Goal: Find specific page/section: Find specific page/section

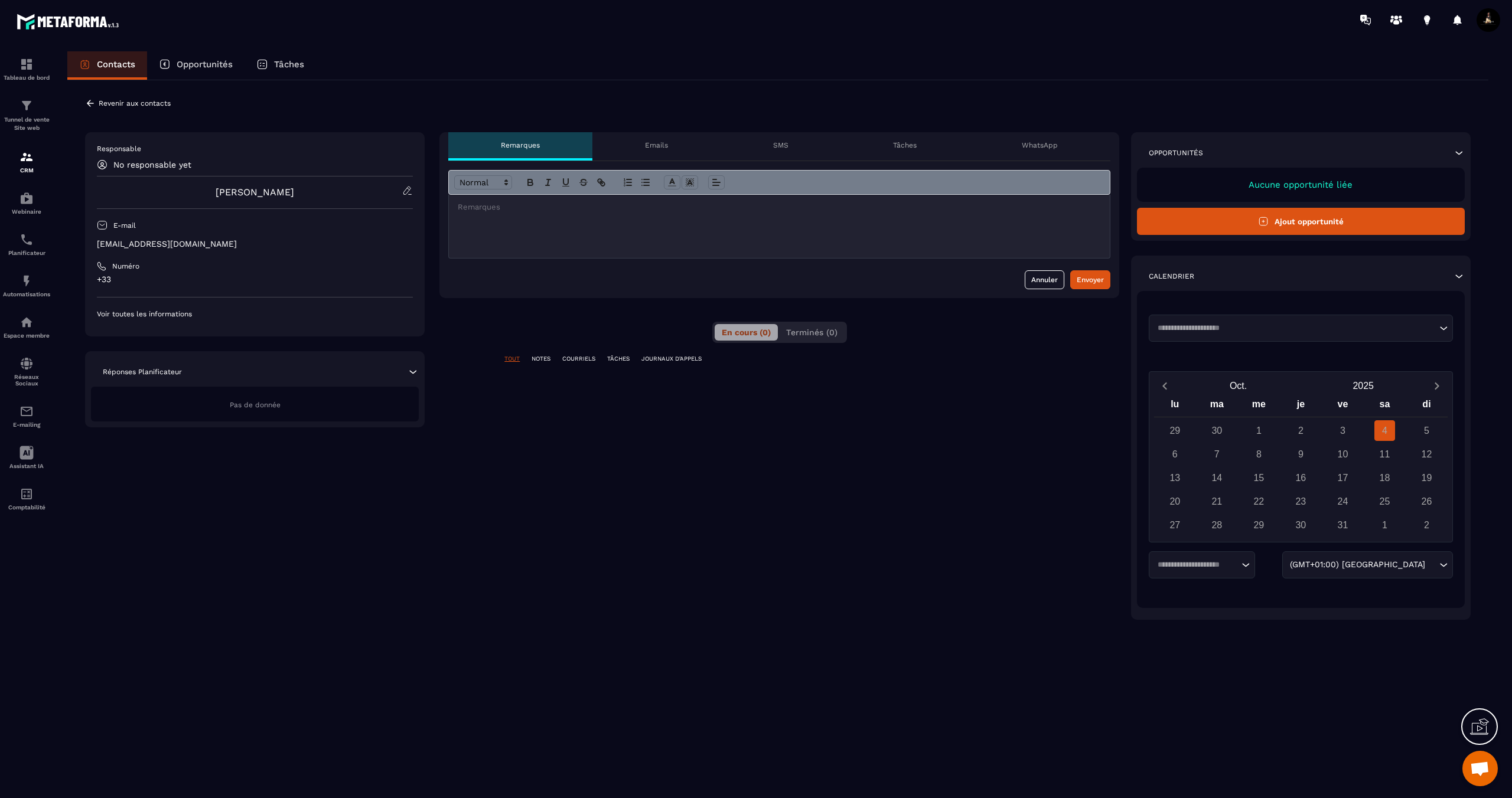
scroll to position [471, 0]
click at [158, 317] on p "Voir toutes les informations" at bounding box center [255, 314] width 316 height 9
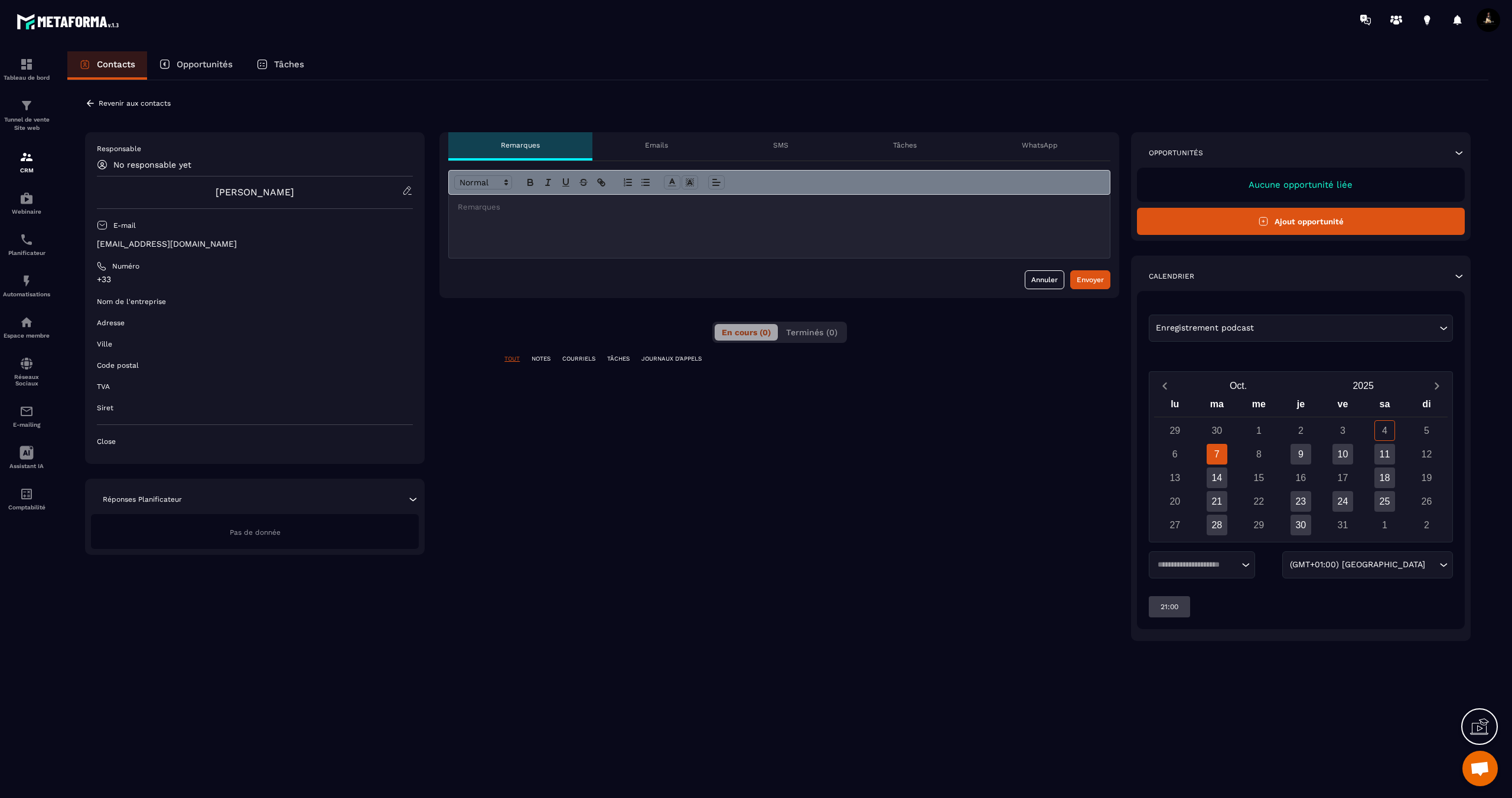
drag, startPoint x: 421, startPoint y: 508, endPoint x: 412, endPoint y: 504, distance: 9.8
click at [421, 508] on div "Réponses Planificateur Pas de donnée" at bounding box center [254, 516] width 340 height 76
click at [413, 500] on icon at bounding box center [413, 499] width 7 height 4
click at [414, 500] on icon at bounding box center [412, 499] width 11 height 11
click at [679, 143] on div "Emails" at bounding box center [656, 146] width 128 height 28
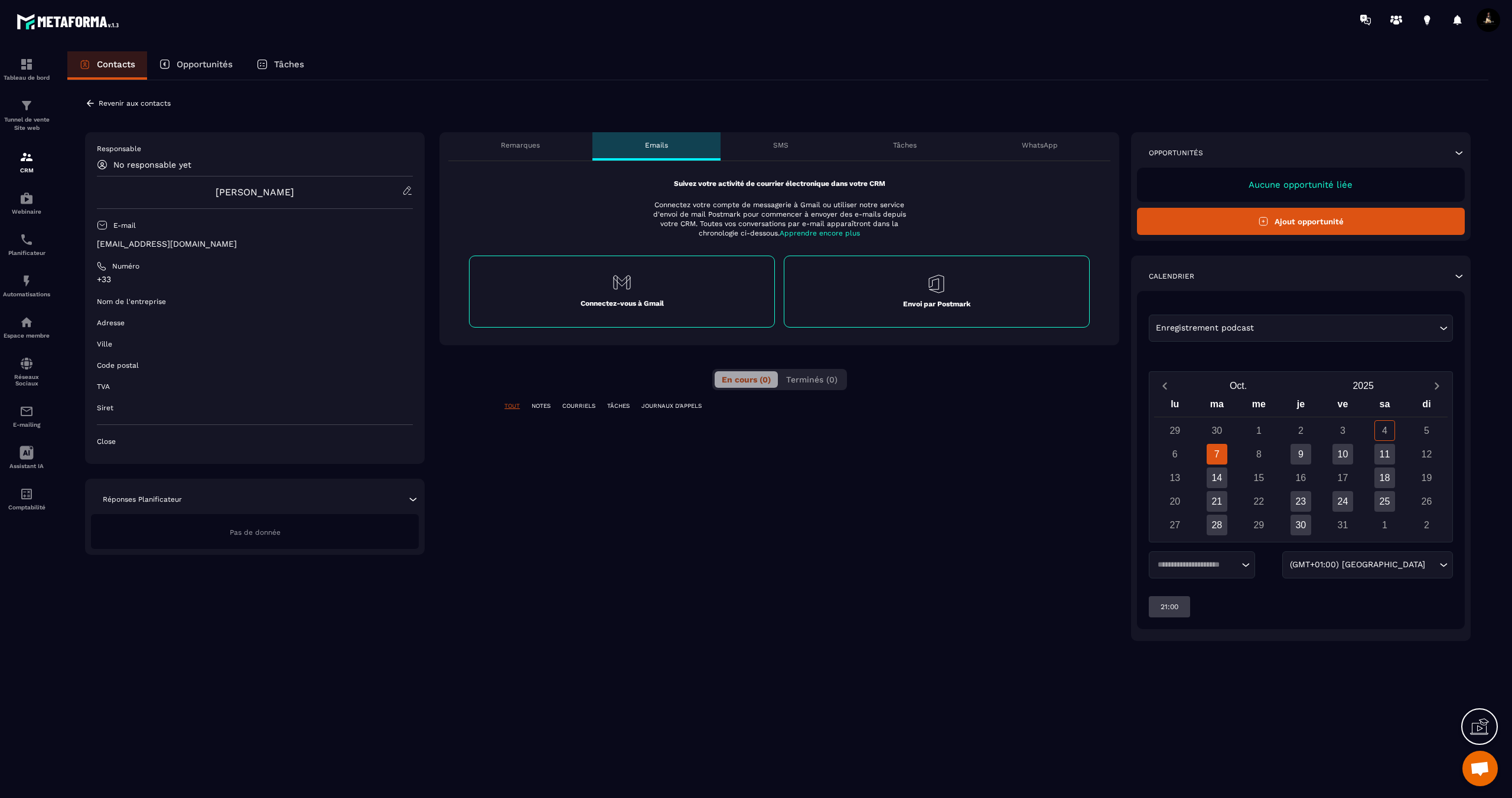
click at [802, 153] on div "SMS" at bounding box center [781, 146] width 121 height 28
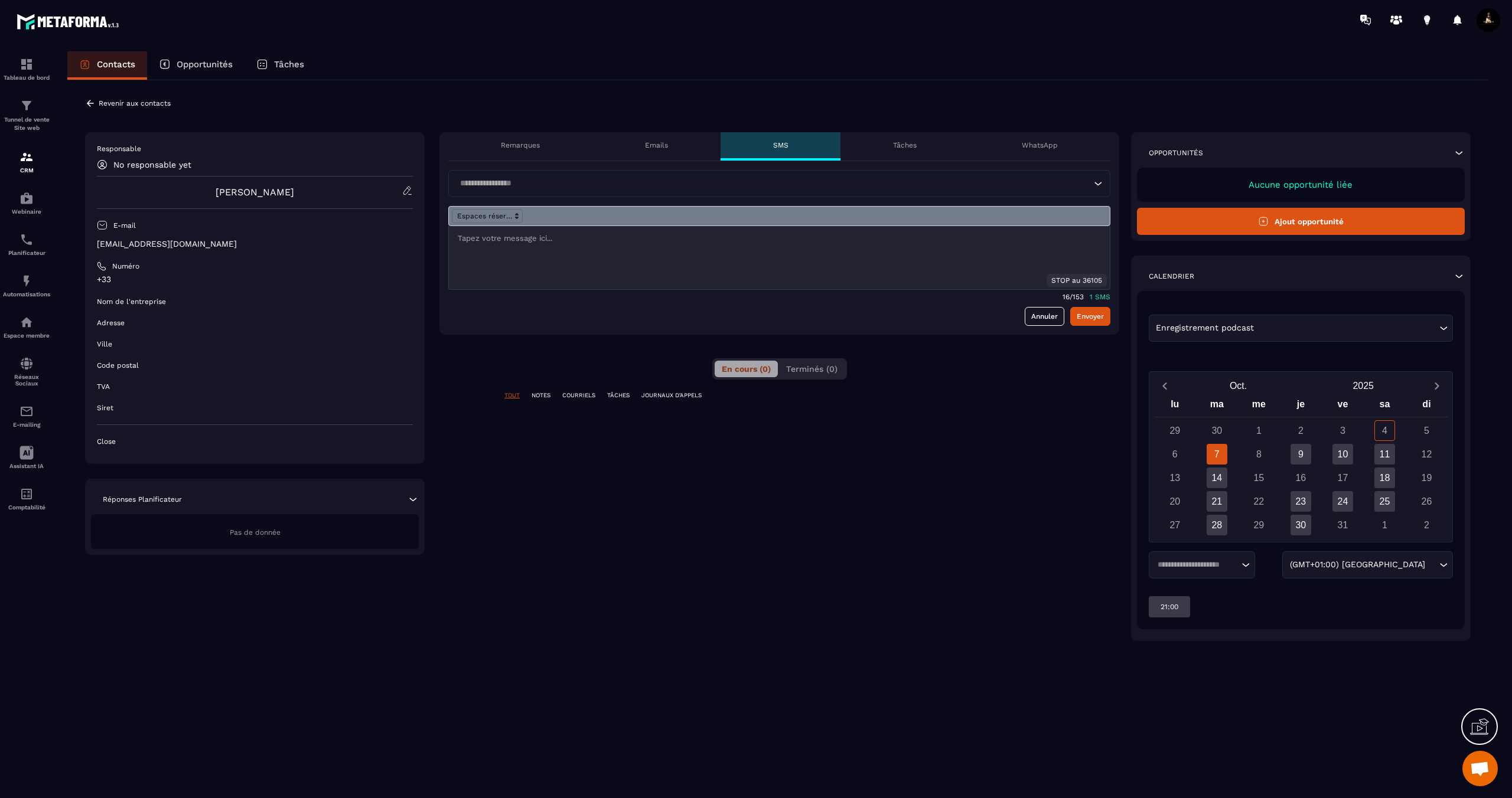
click at [893, 152] on div "Tâches" at bounding box center [904, 146] width 129 height 28
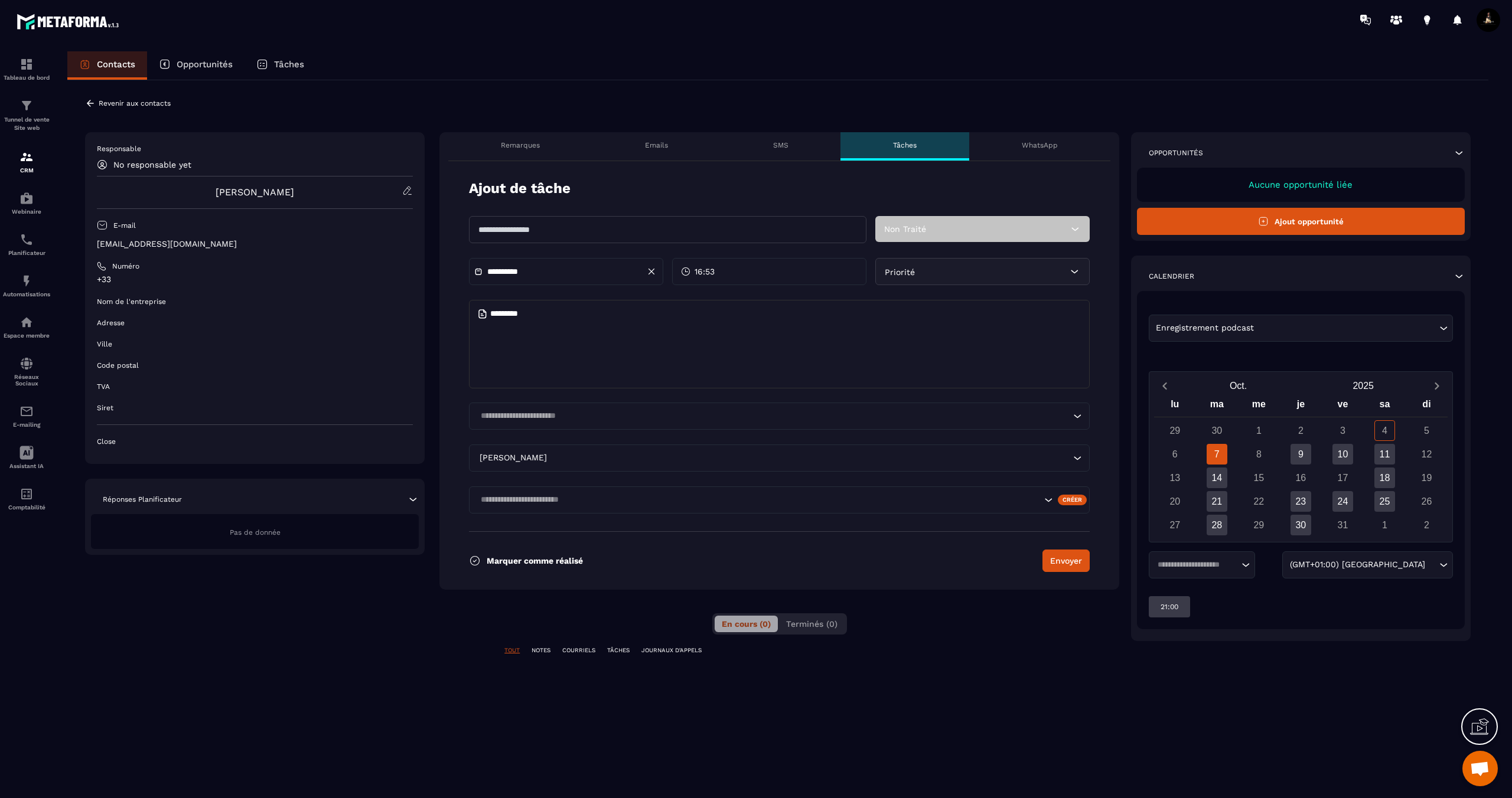
click at [1047, 145] on p "WhatsApp" at bounding box center [1039, 145] width 36 height 9
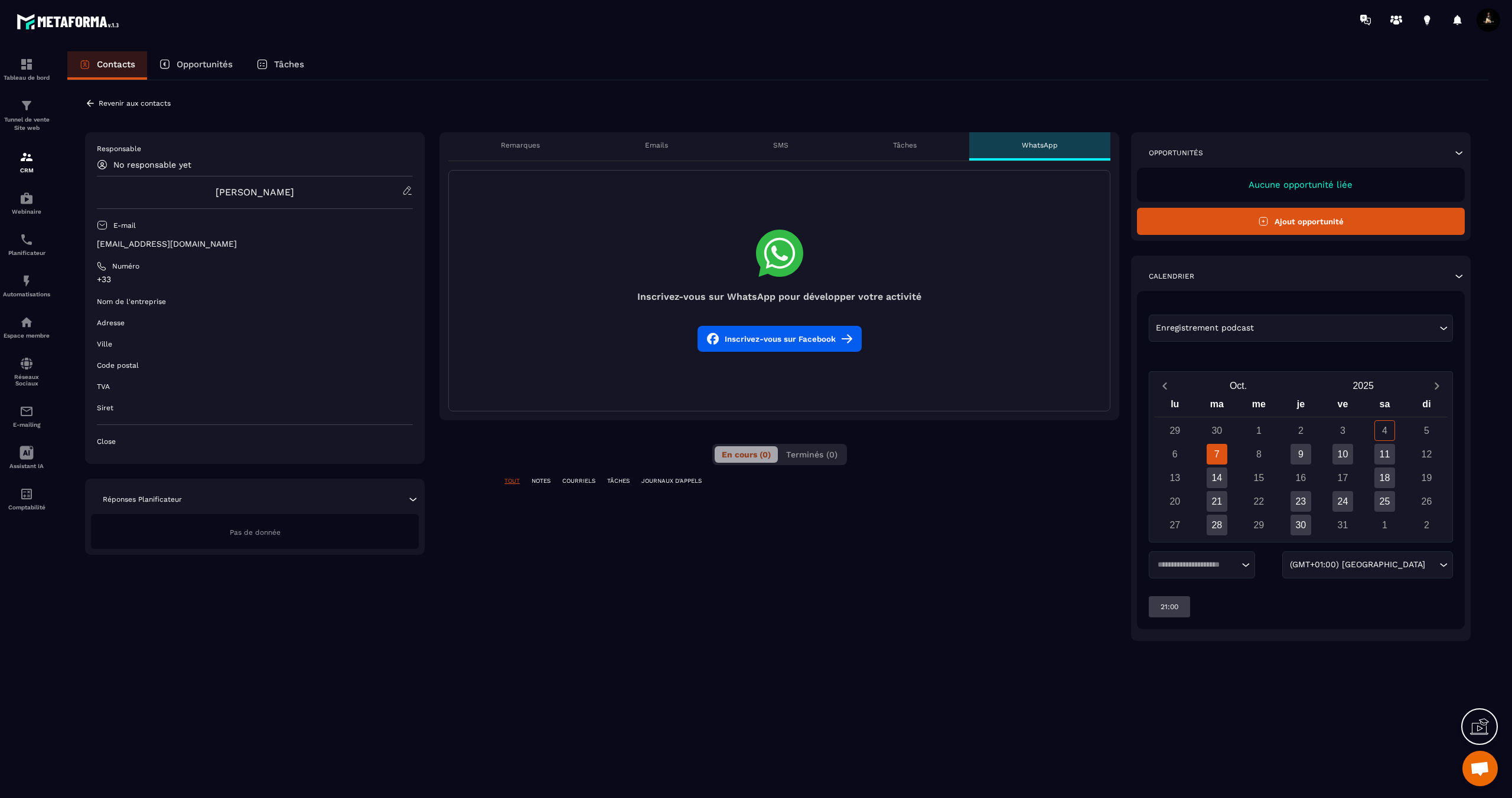
click at [270, 69] on div "Tâches" at bounding box center [280, 65] width 72 height 28
